Goal: Transaction & Acquisition: Purchase product/service

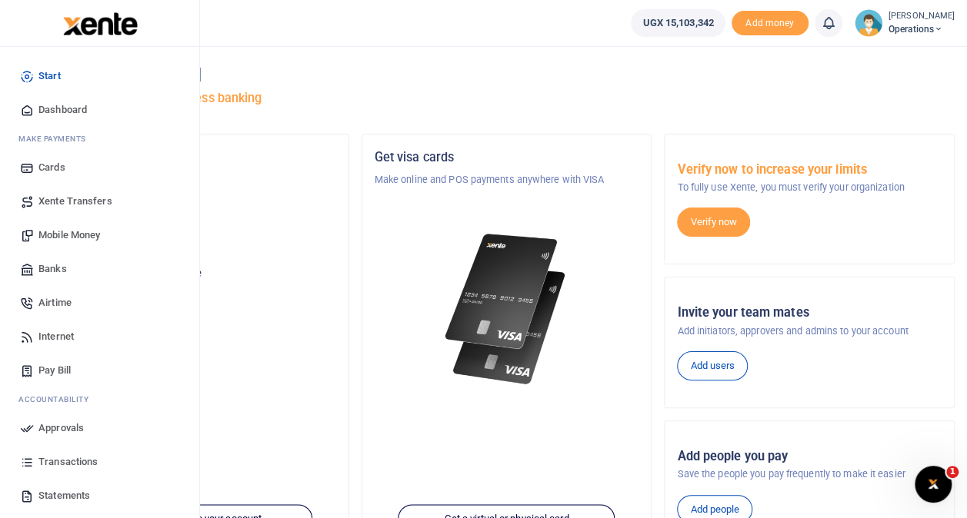
click at [69, 234] on span "Mobile Money" at bounding box center [69, 235] width 62 height 15
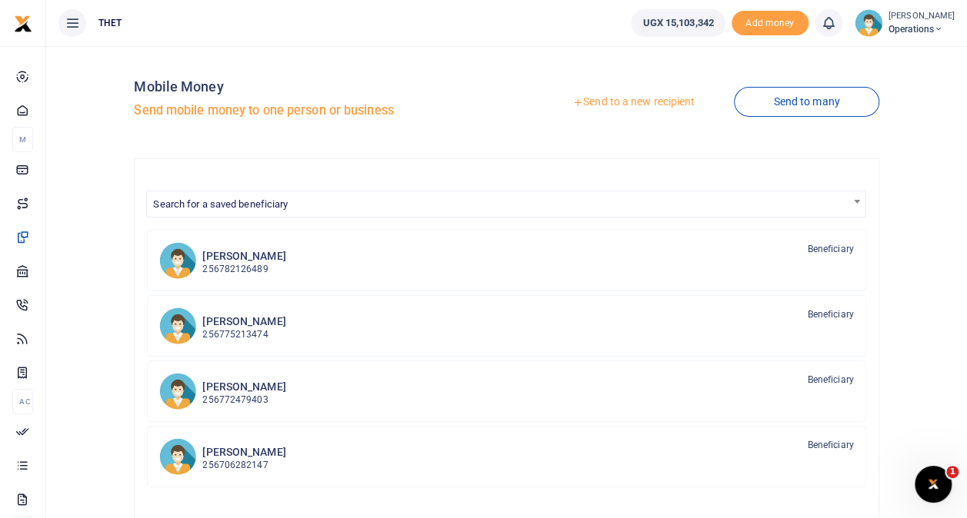
click at [252, 260] on div at bounding box center [483, 259] width 967 height 518
click at [255, 262] on p "256782126489" at bounding box center [243, 269] width 83 height 15
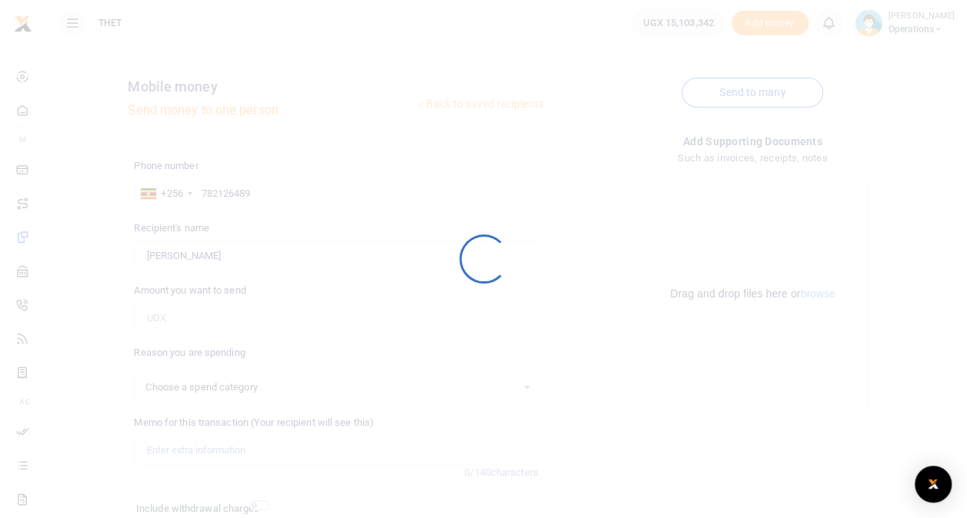
select select
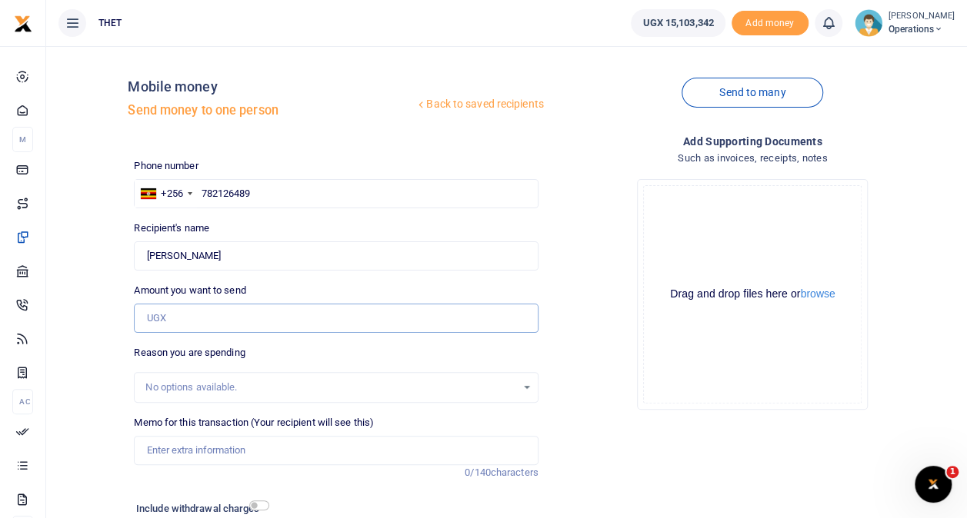
click at [195, 315] on input "Amount you want to send" at bounding box center [336, 318] width 404 height 29
type input "50,000"
click at [253, 502] on input "checkbox" at bounding box center [259, 506] width 20 height 10
checkbox input "true"
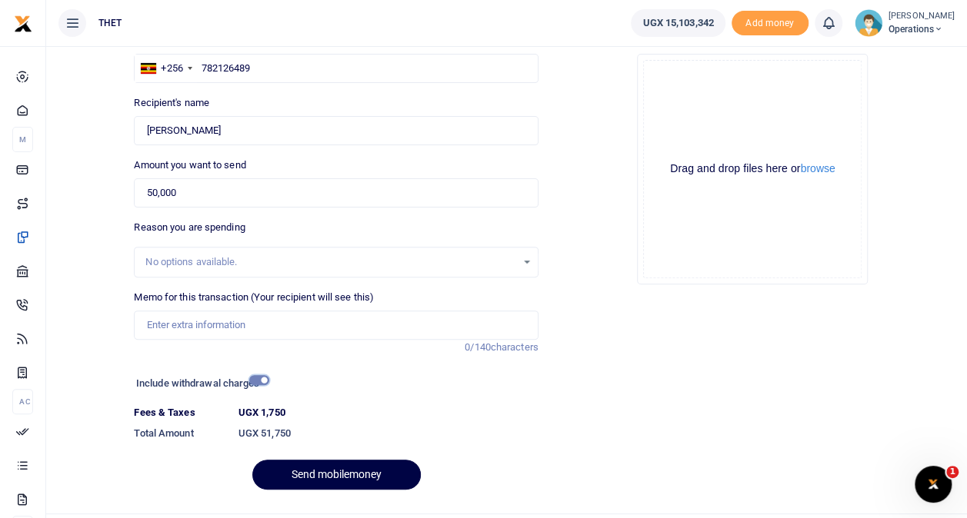
scroll to position [154, 0]
